Goal: Information Seeking & Learning: Learn about a topic

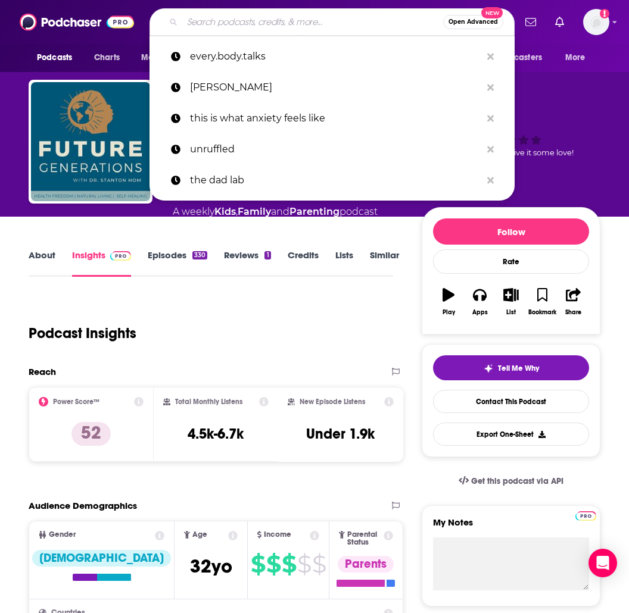
click at [196, 20] on input "Search podcasts, credits, & more..." at bounding box center [312, 21] width 261 height 19
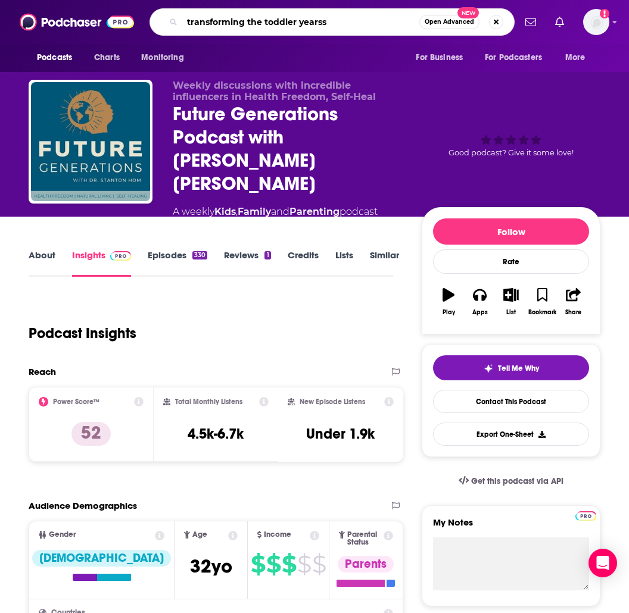
type input "transforming the toddler years"
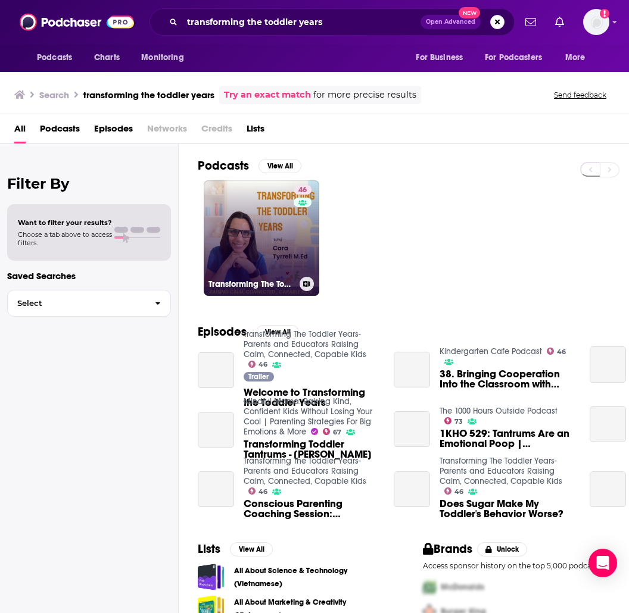
click at [214, 250] on link "46 Transforming The Toddler Years- Parents and Educators Raising Calm, Connecte…" at bounding box center [261, 237] width 115 height 115
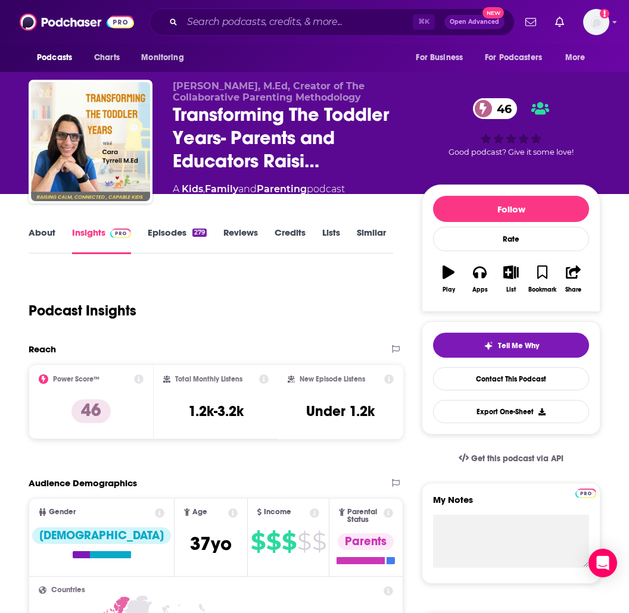
scroll to position [0, 1]
click at [54, 239] on link "About" at bounding box center [42, 240] width 27 height 27
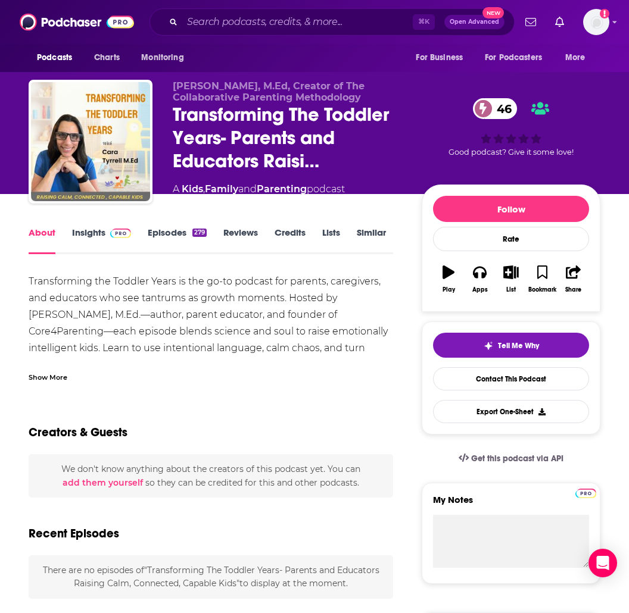
click at [45, 380] on div "Show More" at bounding box center [48, 376] width 39 height 11
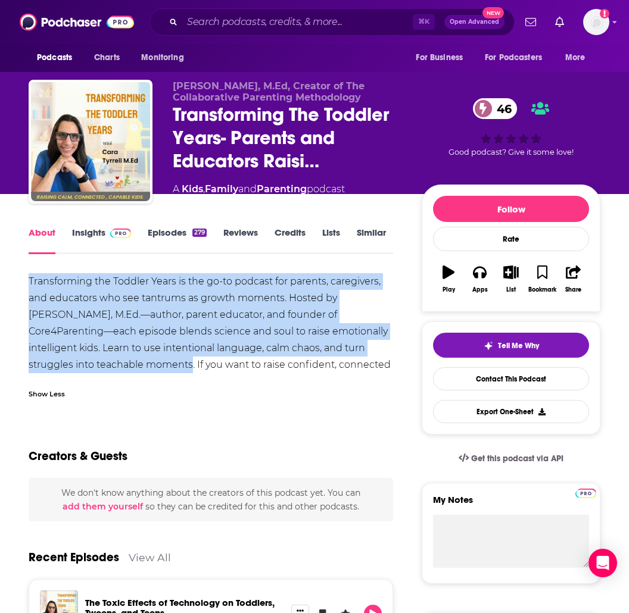
drag, startPoint x: 25, startPoint y: 279, endPoint x: 400, endPoint y: 352, distance: 382.0
copy div "Transforming the Toddler Years is the go-to podcast for parents, caregivers, an…"
click at [79, 232] on link "Insights" at bounding box center [101, 240] width 59 height 27
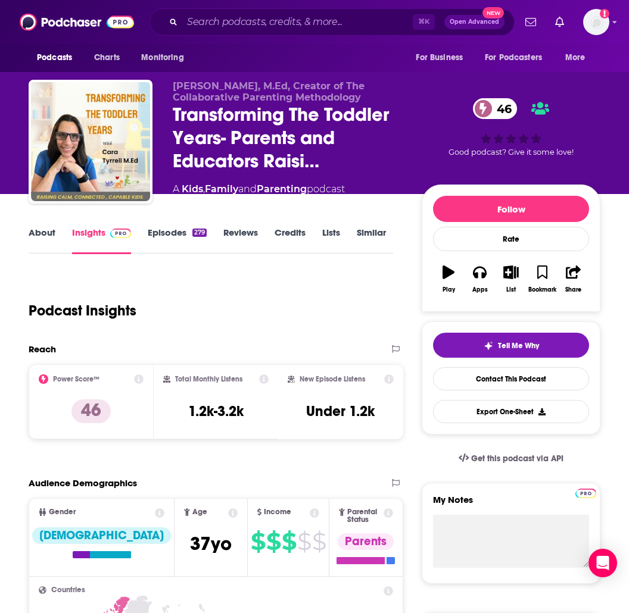
scroll to position [0, 2]
